Goal: Find specific page/section: Find specific page/section

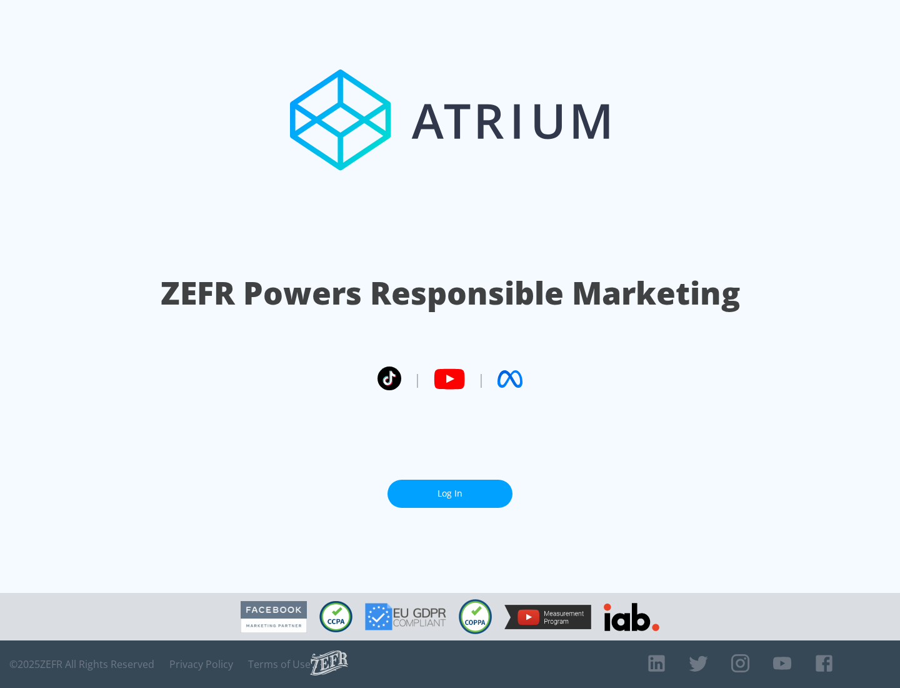
click at [450, 493] on link "Log In" at bounding box center [450, 493] width 125 height 28
